Goal: Use online tool/utility: Utilize a website feature to perform a specific function

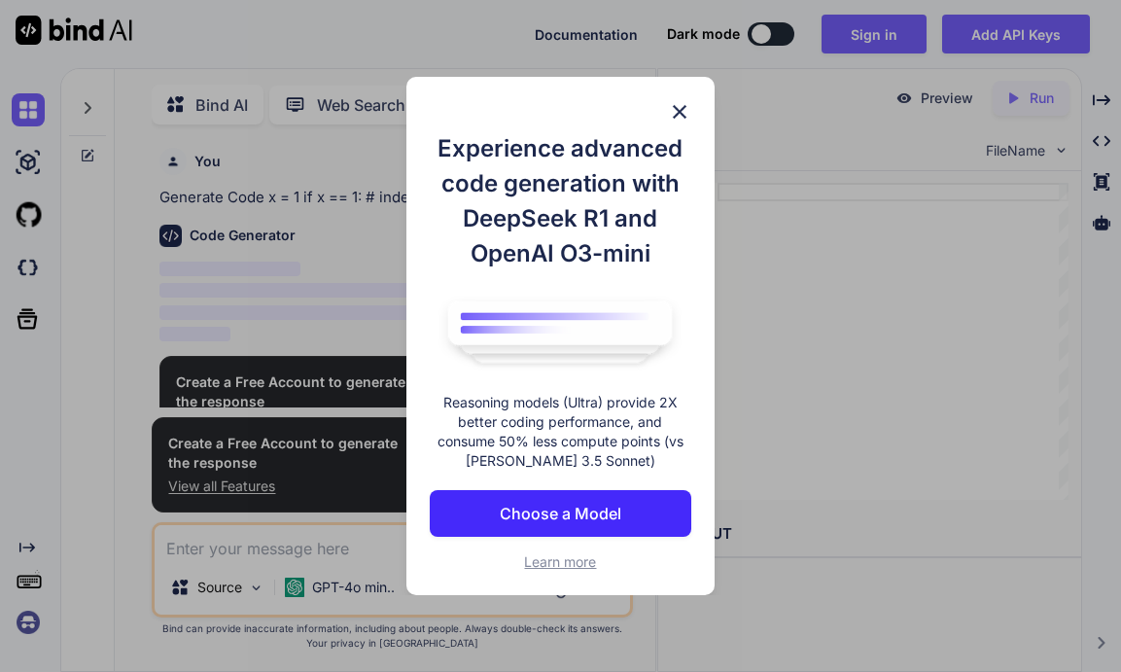
scroll to position [8, 0]
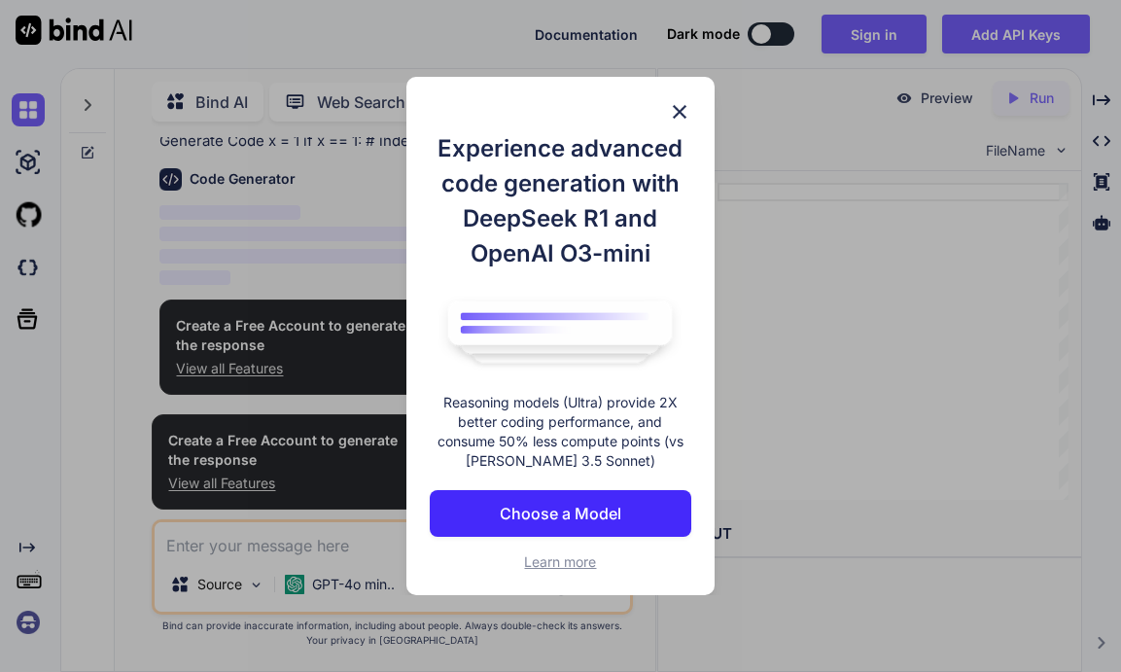
click at [563, 509] on p "Choose a Model" at bounding box center [561, 513] width 122 height 23
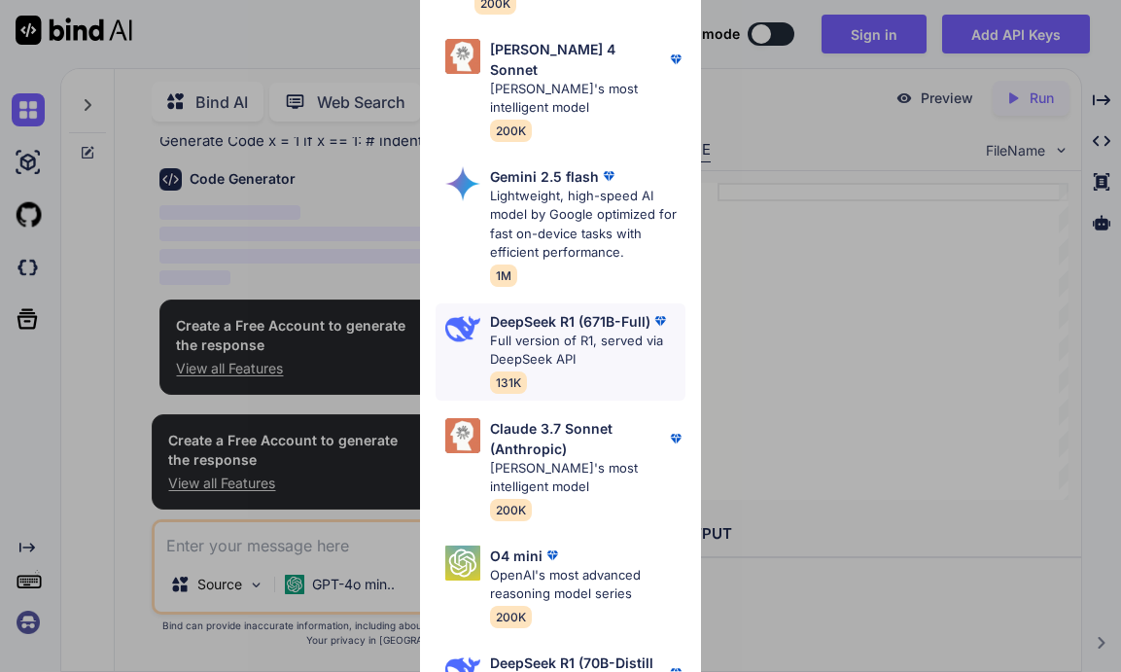
scroll to position [445, 0]
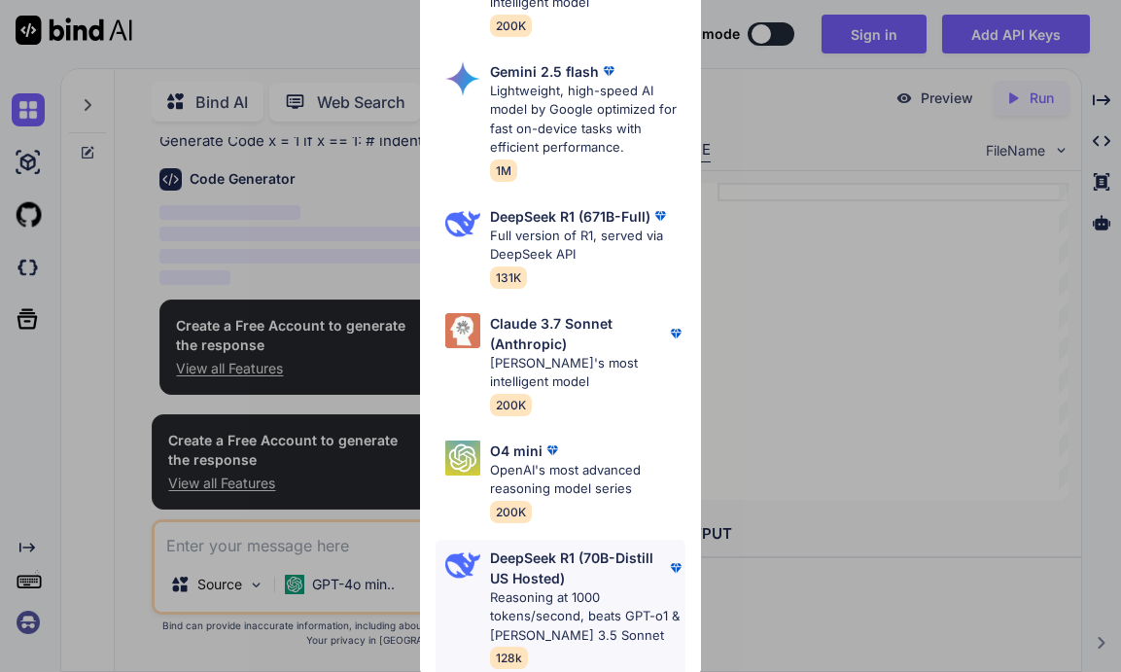
click at [539, 547] on p "DeepSeek R1 (70B-Distill US Hosted)" at bounding box center [577, 567] width 175 height 41
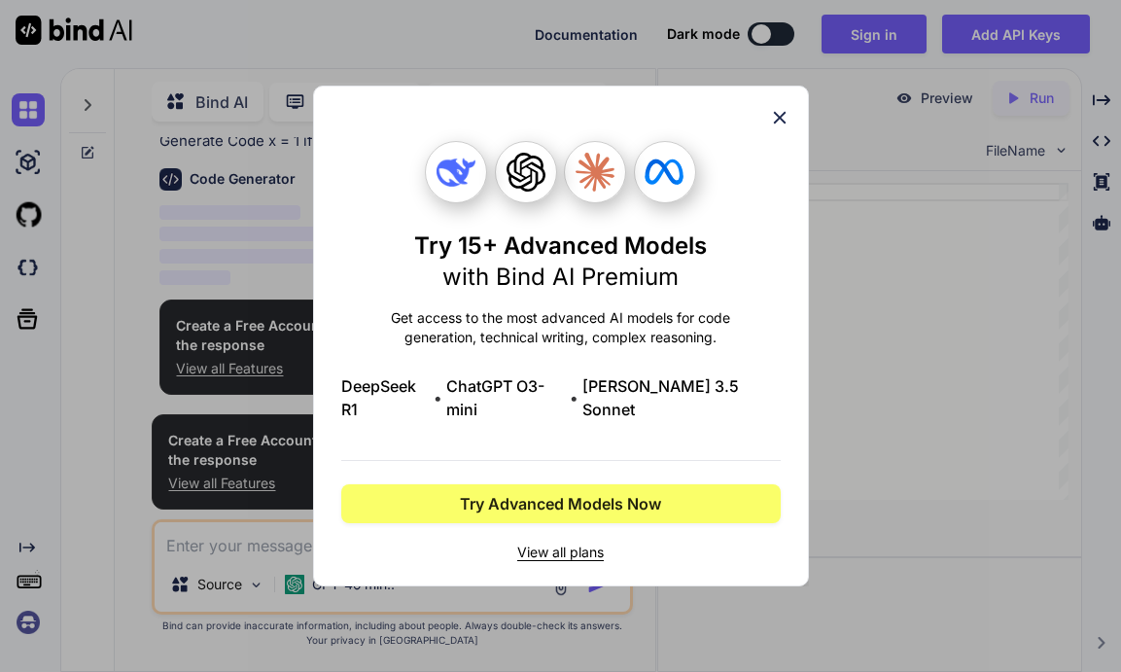
click at [578, 436] on div "Try 15+ Advanced Models with Bind AI Premium Get access to the most advanced AI…" at bounding box center [561, 351] width 440 height 421
click at [476, 182] on img at bounding box center [456, 172] width 39 height 39
click at [791, 125] on div "Try 15+ Advanced Models with Bind AI Premium Get access to the most advanced AI…" at bounding box center [561, 336] width 496 height 501
click at [772, 125] on icon at bounding box center [779, 117] width 21 height 21
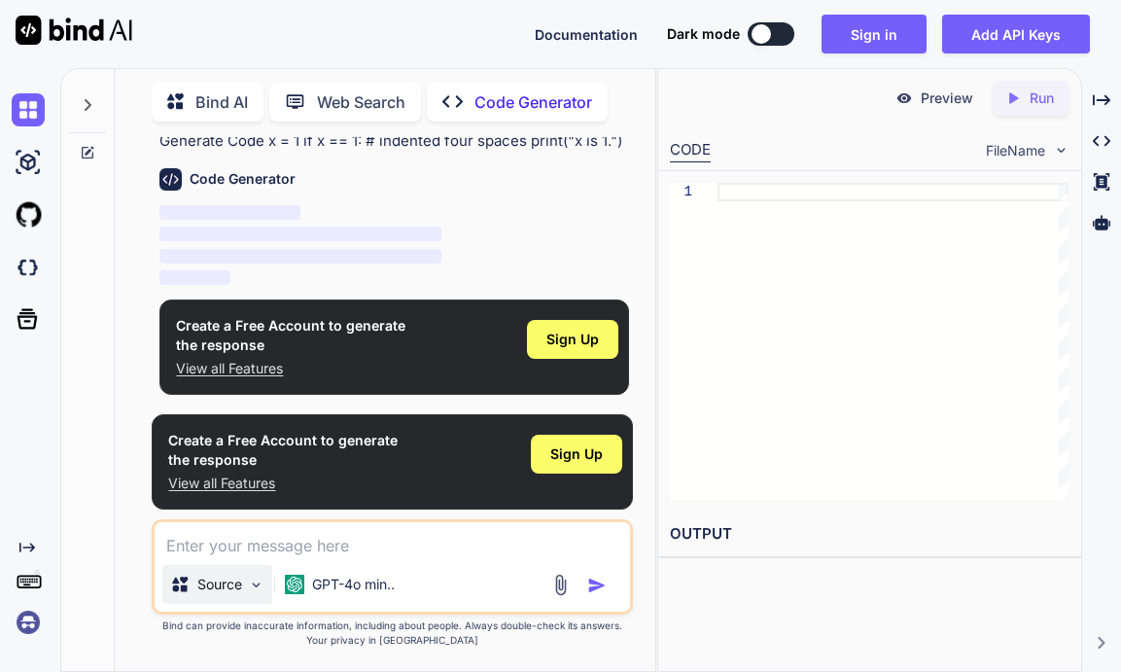
click at [253, 586] on img at bounding box center [256, 585] width 17 height 17
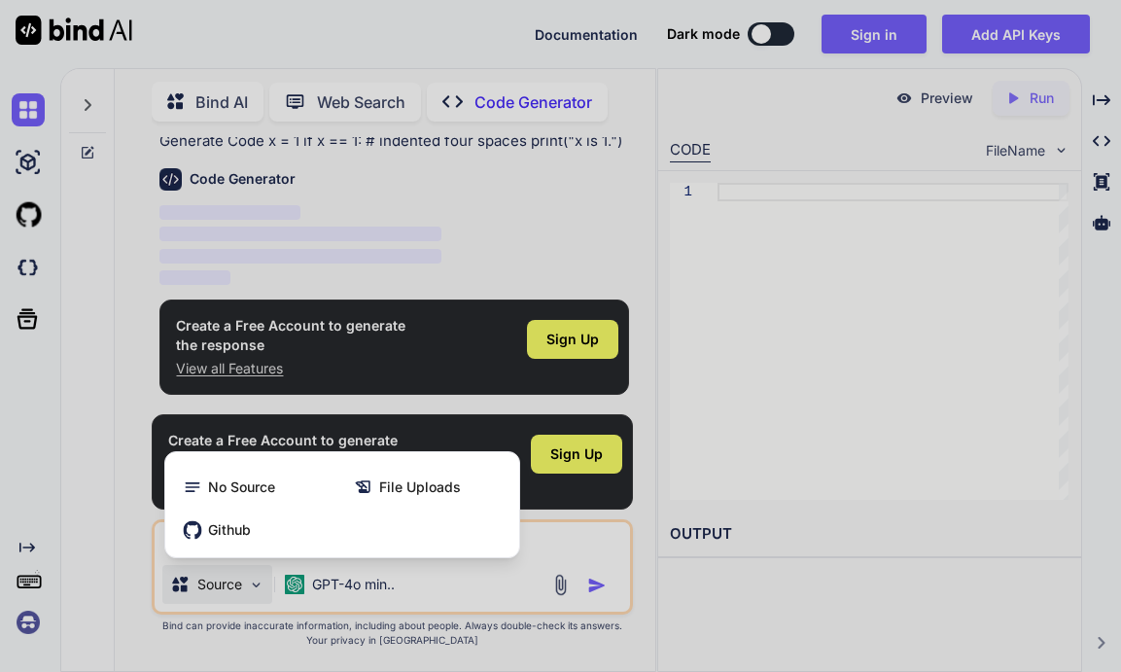
click at [498, 582] on div at bounding box center [560, 336] width 1121 height 672
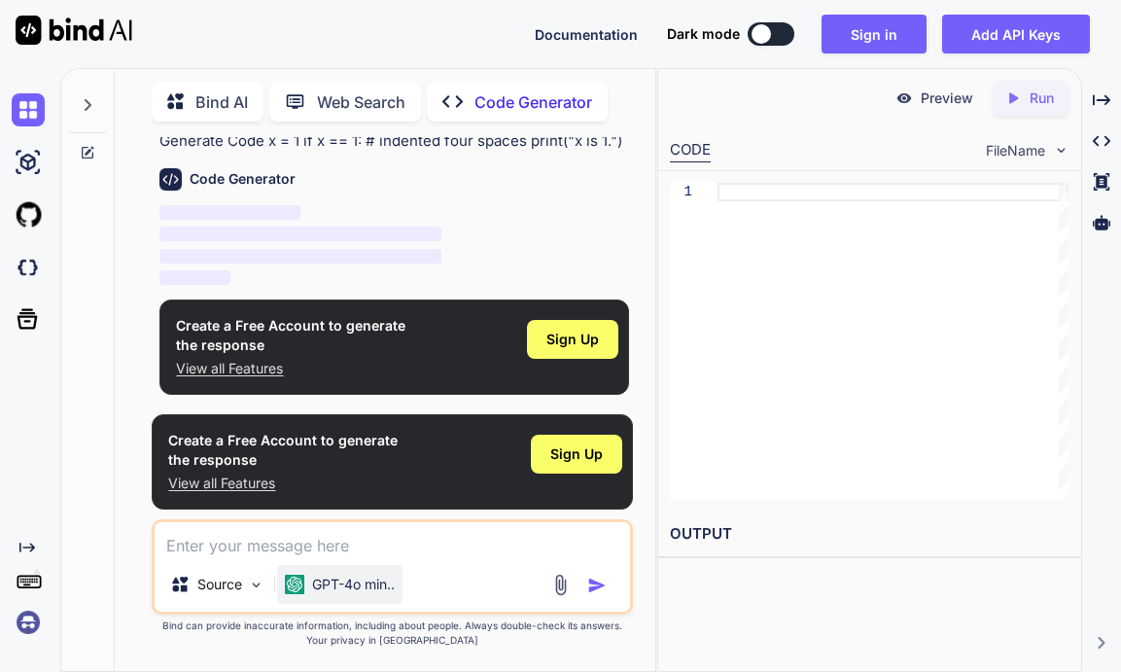
click at [336, 589] on p "GPT-4o min.." at bounding box center [353, 584] width 83 height 19
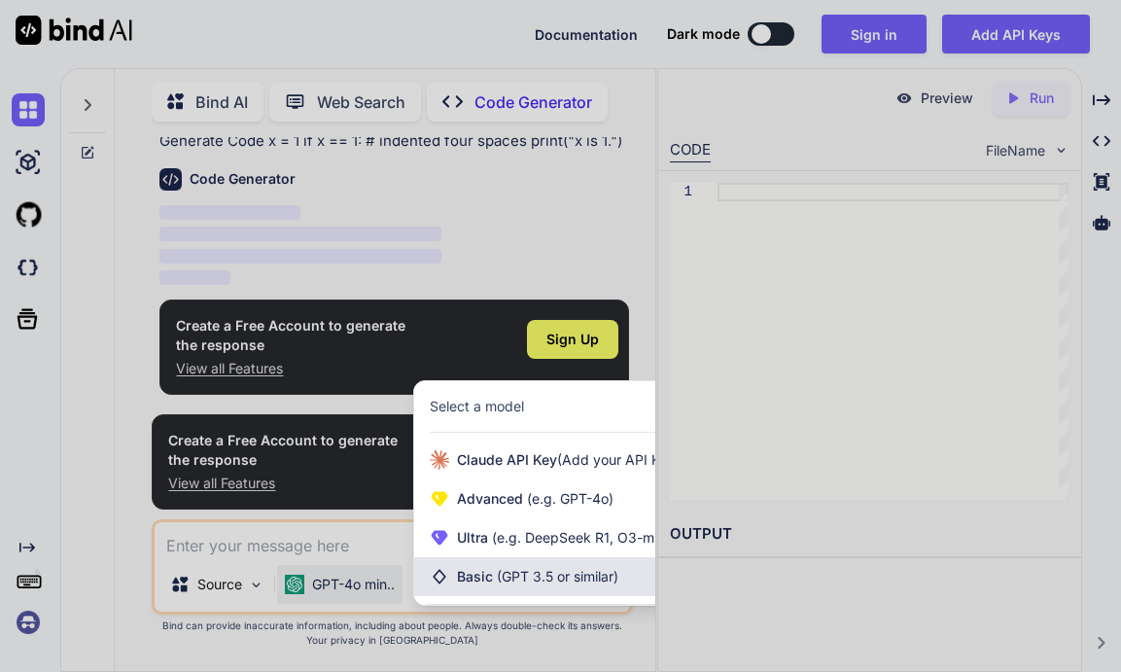
click at [558, 577] on span "(GPT 3.5 or similar)" at bounding box center [558, 576] width 122 height 17
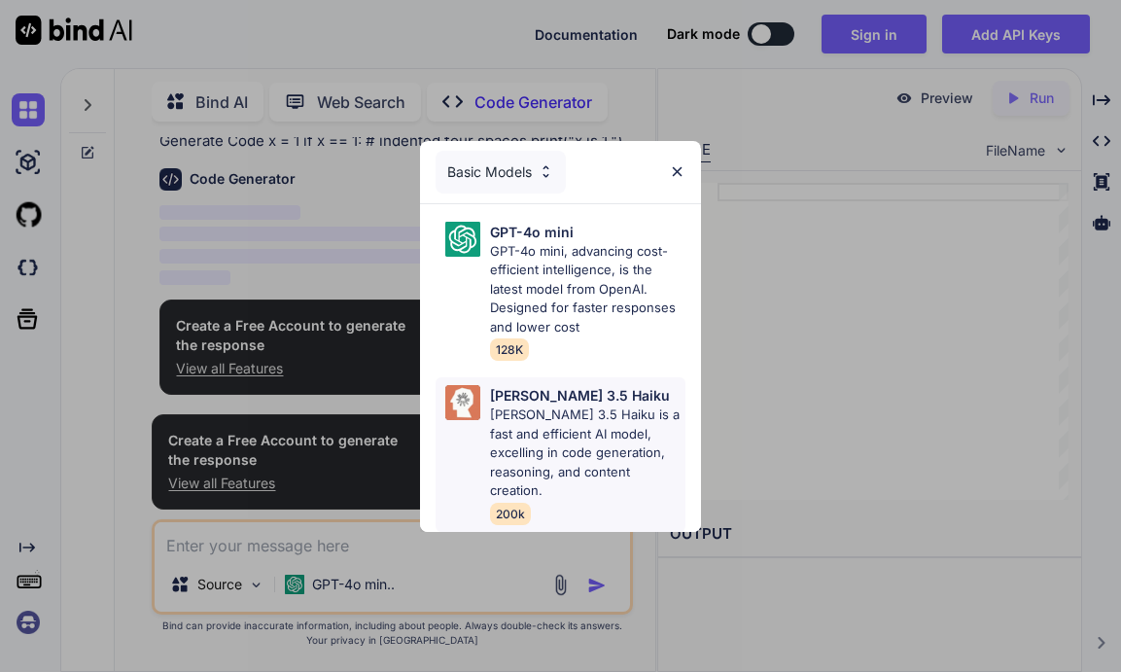
click at [550, 410] on p "[PERSON_NAME] 3.5 Haiku is a fast and efficient AI model, excelling in code gen…" at bounding box center [587, 453] width 194 height 95
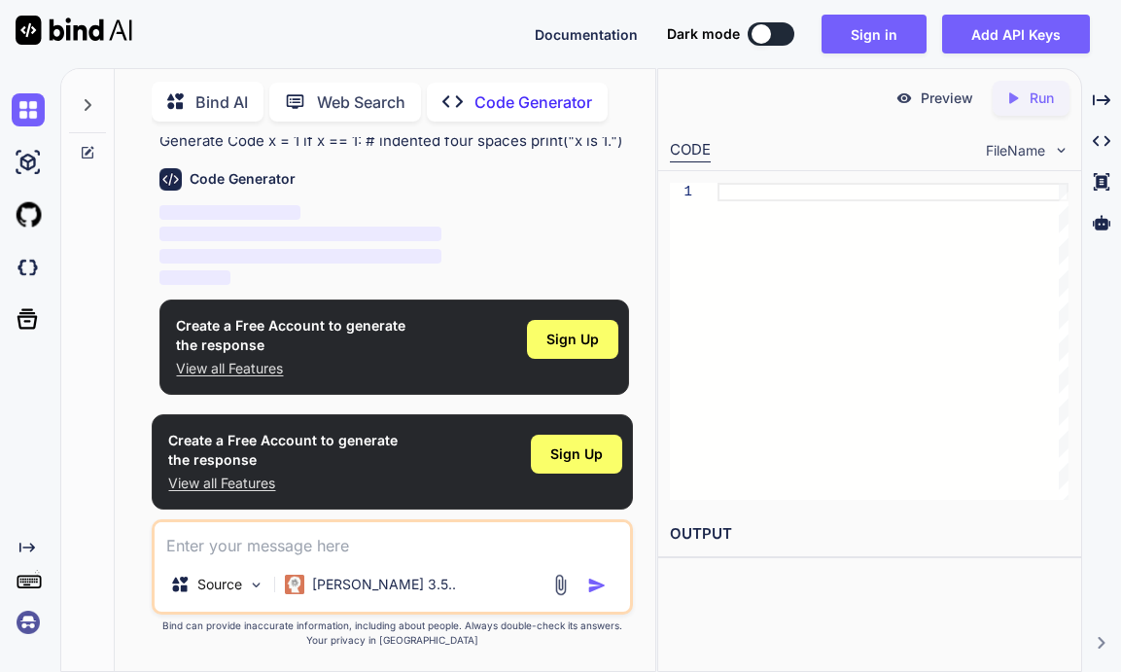
click at [413, 585] on div "Source [PERSON_NAME] 3.5.." at bounding box center [393, 588] width 476 height 47
click at [784, 271] on div at bounding box center [893, 341] width 351 height 317
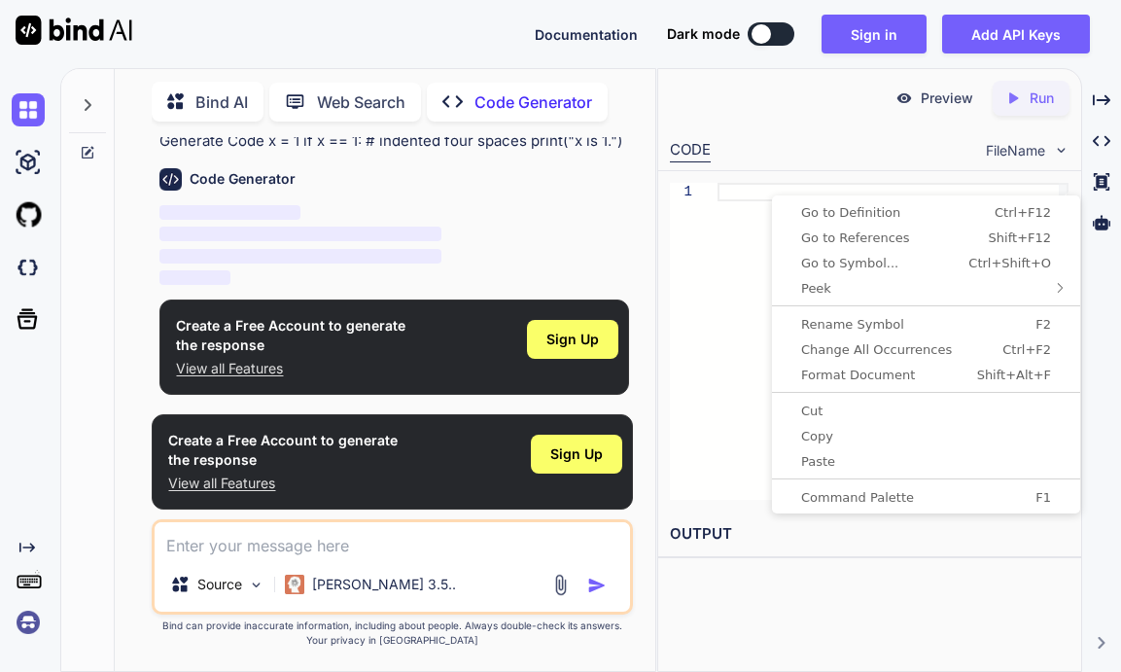
type textarea "x"
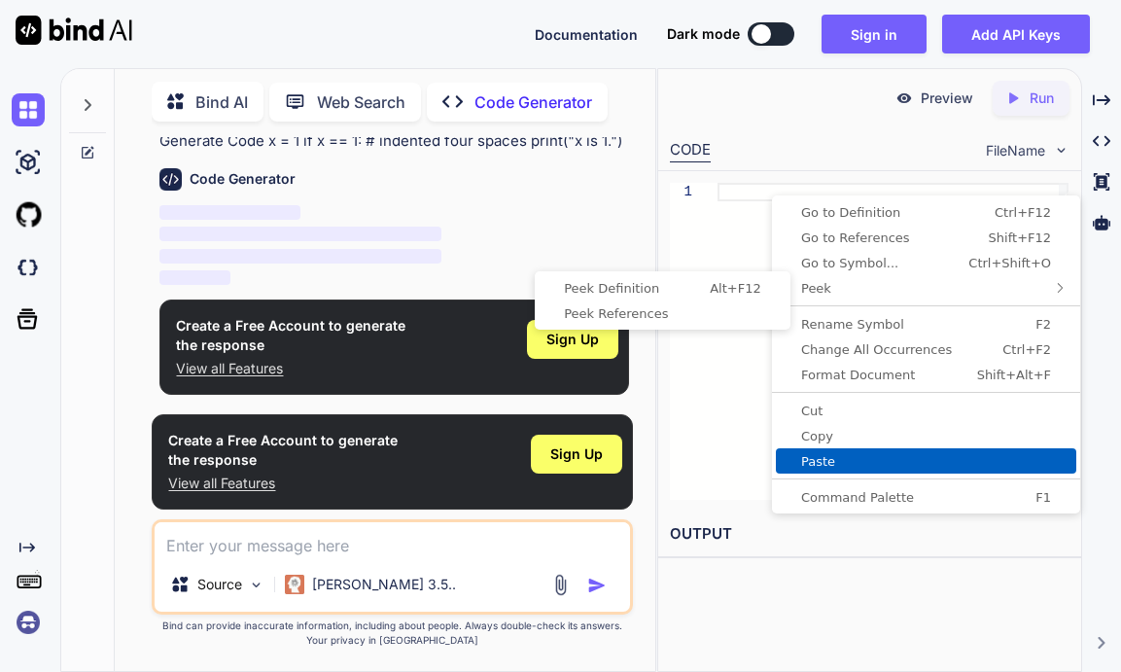
click at [834, 464] on span "Paste" at bounding box center [926, 461] width 300 height 13
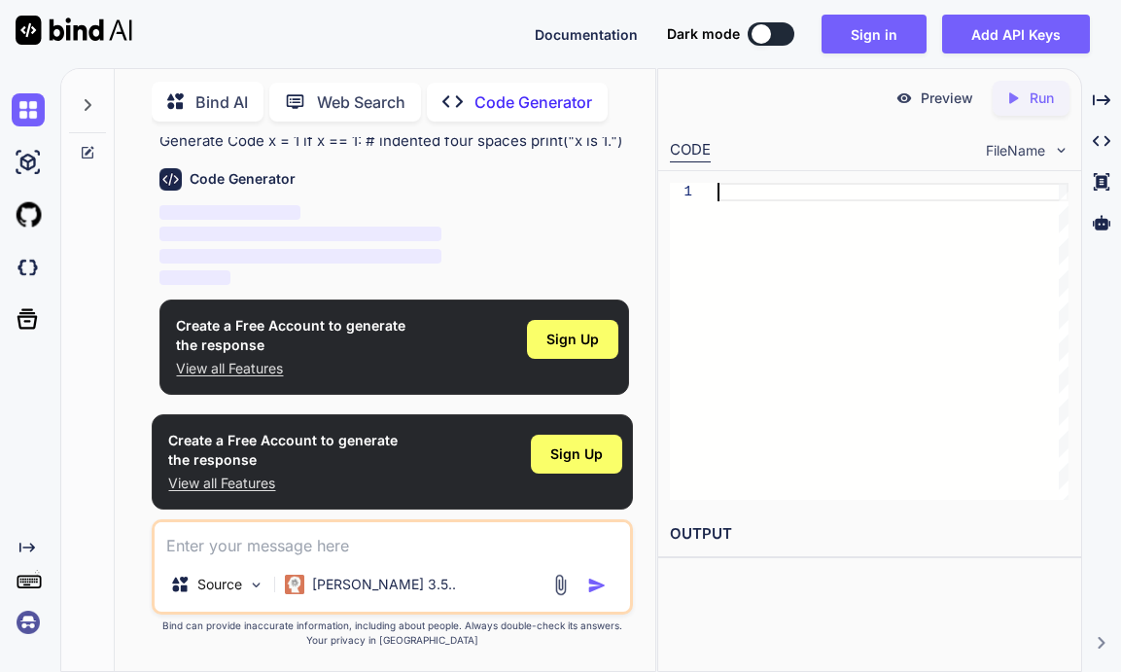
scroll to position [1, 0]
click at [220, 225] on span "‌" at bounding box center [300, 234] width 282 height 18
click at [223, 211] on span "‌" at bounding box center [229, 212] width 141 height 15
click at [911, 233] on div "x = 1 if x == 1 : # indented four spaces print ( "x is 1." )" at bounding box center [893, 341] width 351 height 317
click at [1050, 147] on div "FileName" at bounding box center [1028, 150] width 84 height 19
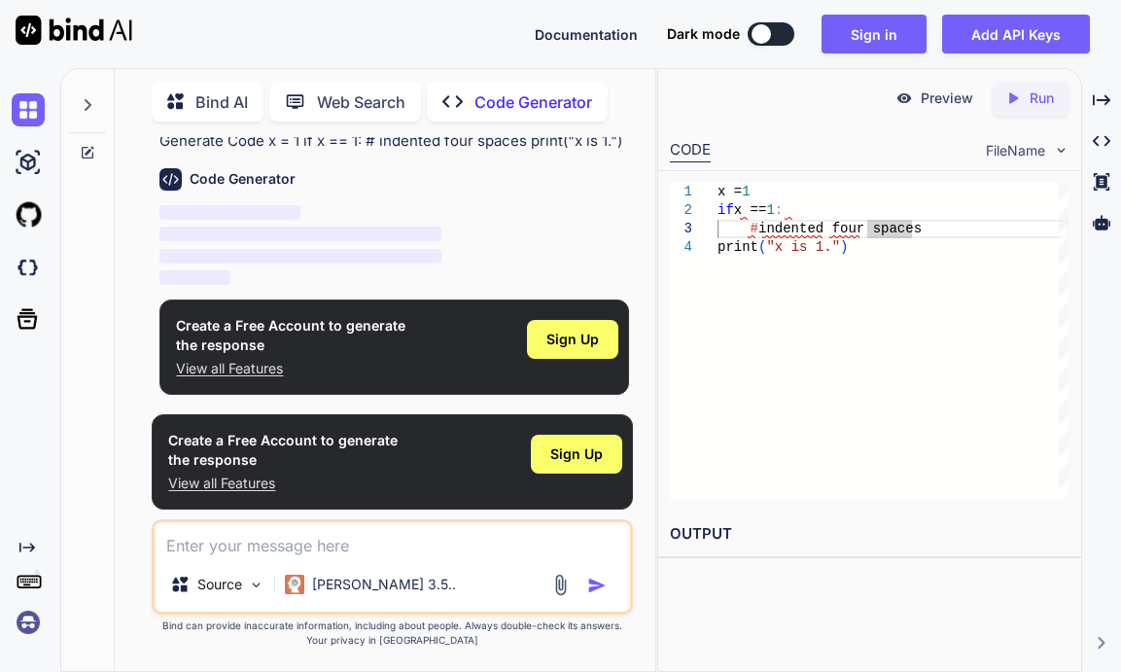
click at [1050, 147] on div "FileName" at bounding box center [1028, 150] width 84 height 19
click at [893, 359] on div "x = 1 if x == 1 : # indented four spaces print ( "x is 1." )" at bounding box center [893, 341] width 351 height 317
